Goal: Task Accomplishment & Management: Manage account settings

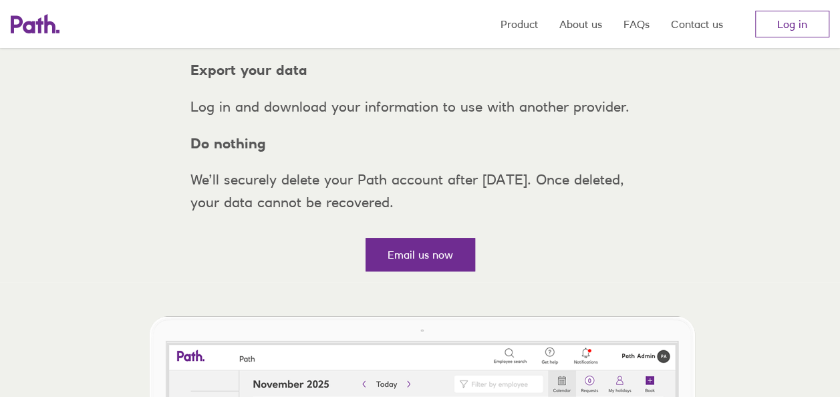
scroll to position [318, 0]
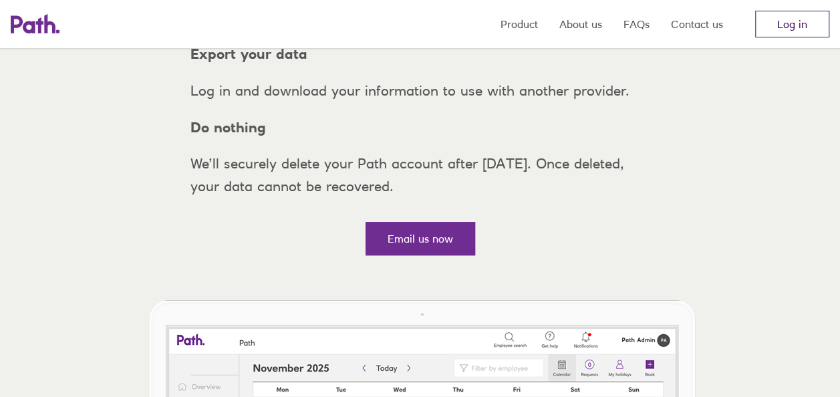
click at [801, 19] on link "Log in" at bounding box center [793, 24] width 74 height 27
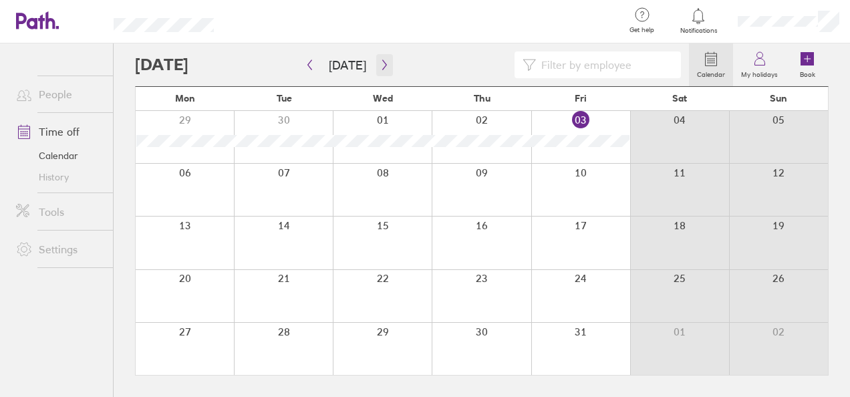
click at [387, 64] on button "button" at bounding box center [384, 65] width 17 height 22
click at [312, 75] on button "button" at bounding box center [310, 65] width 17 height 22
click at [757, 57] on icon at bounding box center [760, 59] width 16 height 16
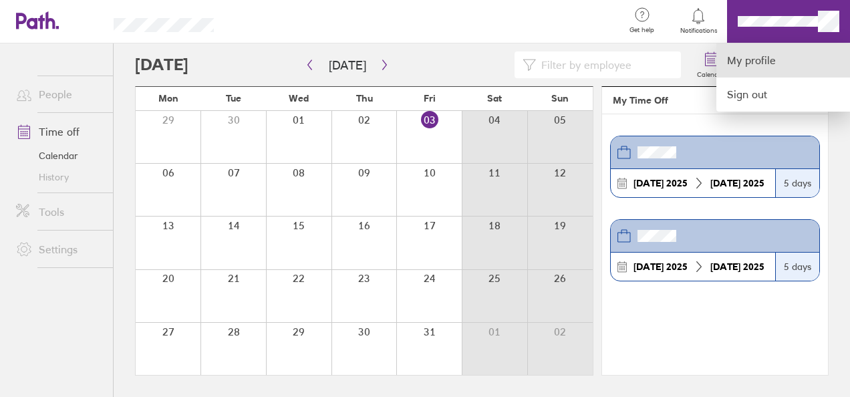
click at [737, 62] on link "My profile" at bounding box center [784, 60] width 134 height 34
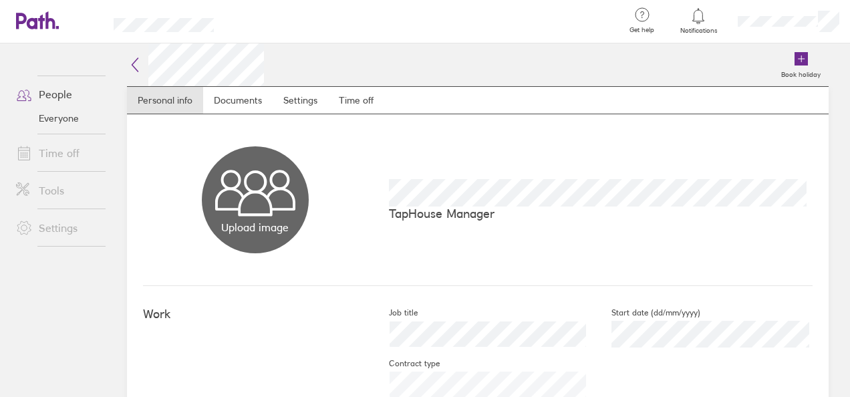
scroll to position [1, 0]
click at [378, 102] on link "Time off" at bounding box center [356, 99] width 56 height 27
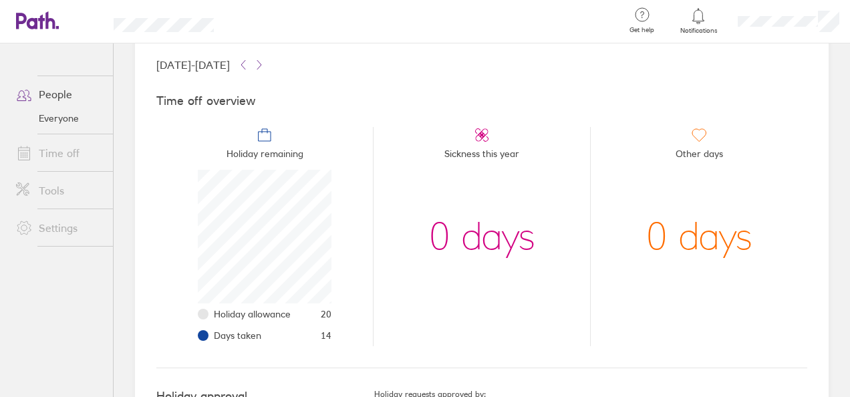
scroll to position [136, 0]
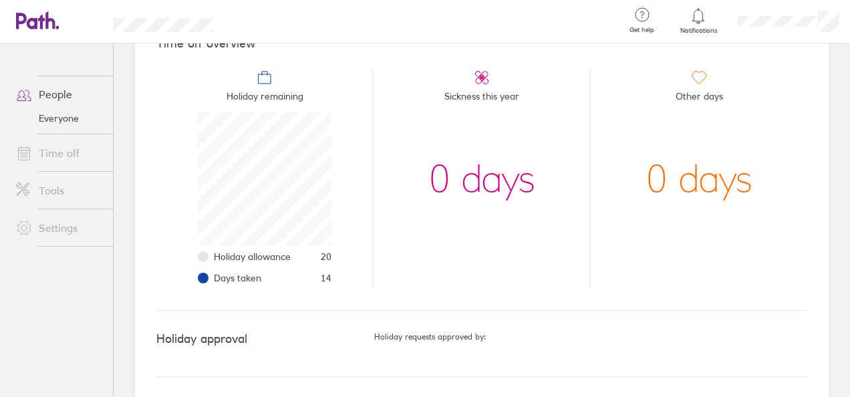
click at [813, 32] on div at bounding box center [788, 21] width 123 height 43
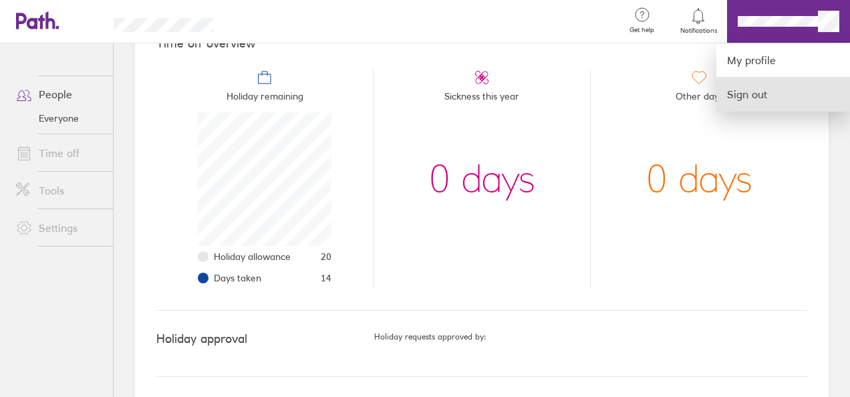
click at [788, 99] on link "Sign out" at bounding box center [784, 94] width 134 height 33
